Goal: Task Accomplishment & Management: Use online tool/utility

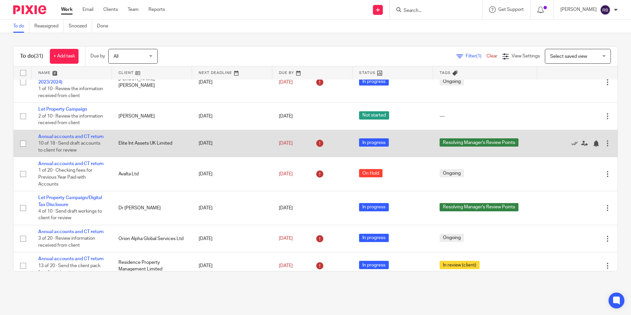
scroll to position [99, 0]
click at [70, 139] on link "Annual accounts and CT return" at bounding box center [70, 136] width 65 height 5
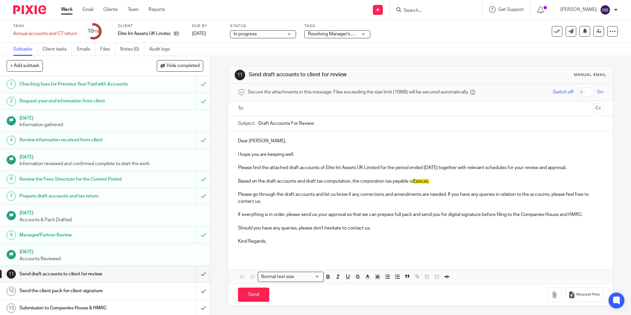
click at [352, 37] on span "Resolving Manager's Review Points" at bounding box center [332, 34] width 49 height 7
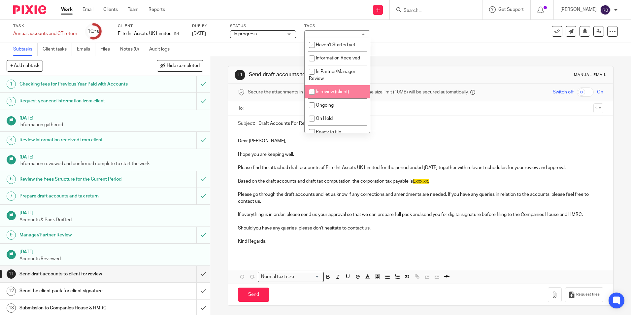
click at [335, 93] on span "In review (client)" at bounding box center [332, 91] width 33 height 5
checkbox input "true"
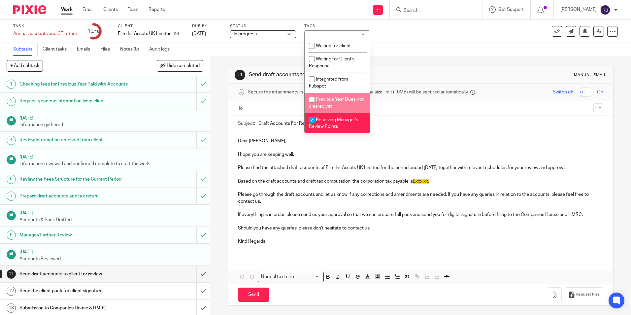
scroll to position [147, 0]
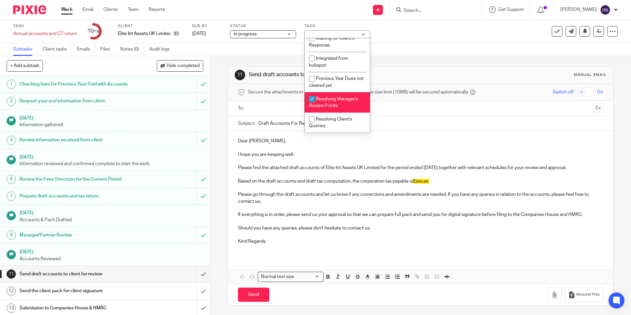
click at [333, 105] on span "Resolving Manager's Review Points" at bounding box center [333, 103] width 49 height 12
checkbox input "false"
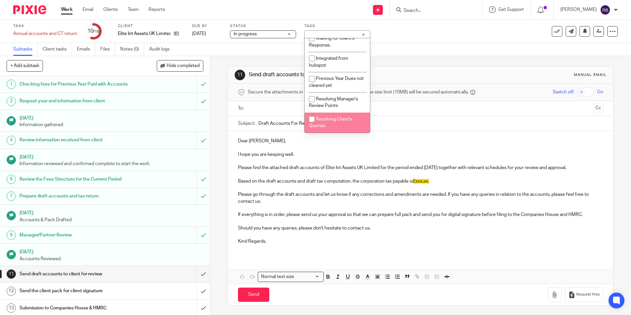
drag, startPoint x: 224, startPoint y: 216, endPoint x: 219, endPoint y: 235, distance: 19.0
click at [224, 217] on div "11 Send draft accounts to client for review Manual email Secure the attachments…" at bounding box center [420, 185] width 421 height 259
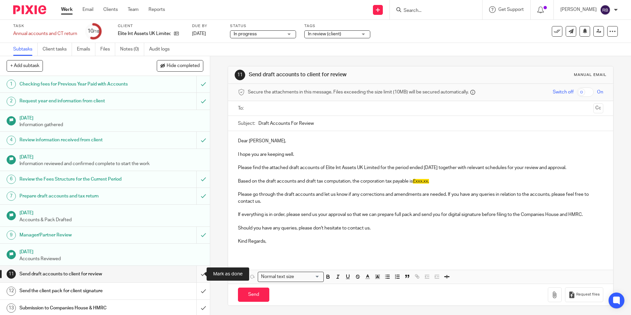
click at [196, 275] on input "submit" at bounding box center [105, 274] width 210 height 16
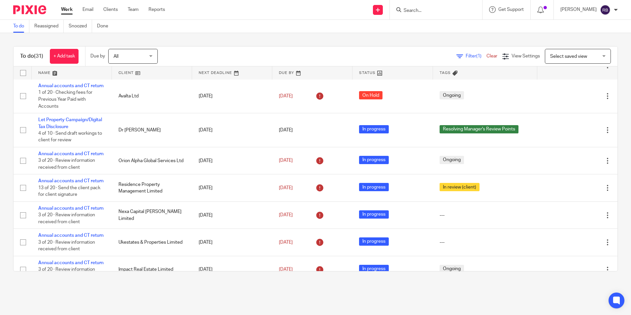
scroll to position [165, 0]
